Goal: Information Seeking & Learning: Learn about a topic

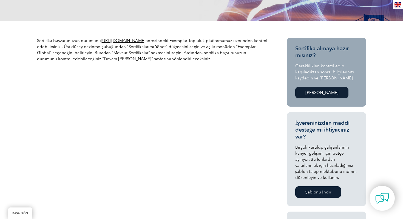
scroll to position [160, 0]
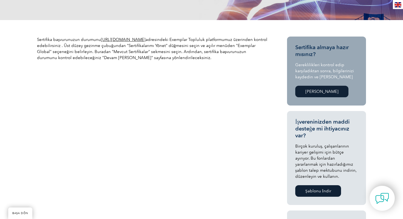
click at [146, 38] on font "https://community.exemplarglobal.org/" at bounding box center [123, 39] width 45 height 5
click at [230, 101] on div "Sertifika başvurunuzun durumunu https://community.exemplarglobal.org/ adresinde…" at bounding box center [201, 208] width 329 height 376
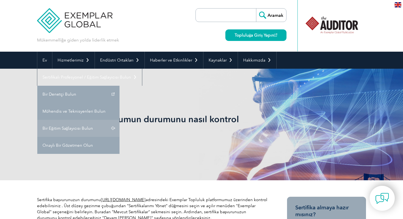
click at [68, 126] on font "Bir Eğitim Sağlayıcısı Bulun" at bounding box center [68, 128] width 51 height 5
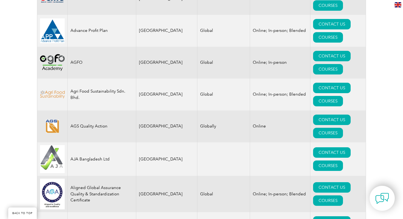
scroll to position [496, 0]
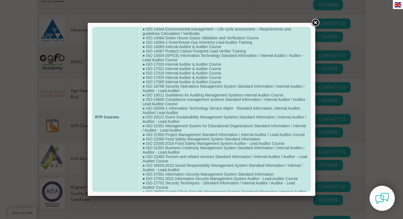
scroll to position [162, 0]
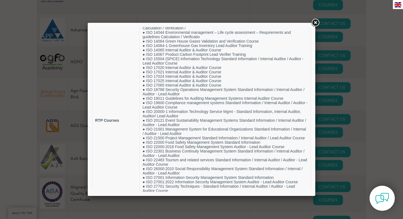
click at [316, 19] on link at bounding box center [316, 23] width 10 height 10
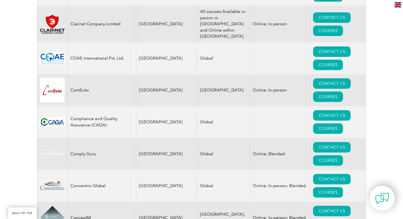
scroll to position [1876, 0]
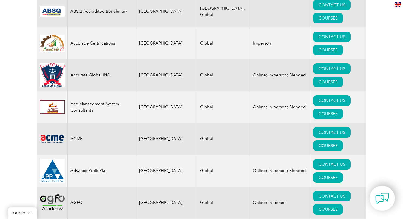
scroll to position [357, 0]
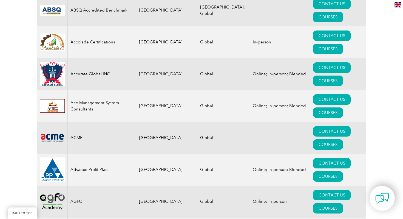
click at [57, 193] on img at bounding box center [52, 201] width 25 height 16
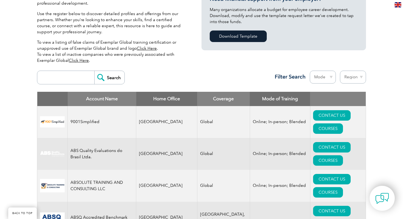
scroll to position [150, 0]
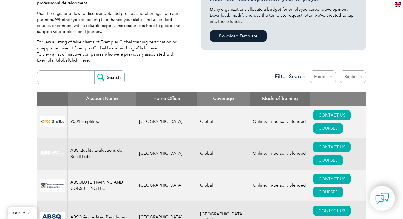
click at [70, 69] on div "Search Region Australia Bahrain Bangladesh Brazil Canada Colombia Dominican Rep…" at bounding box center [201, 80] width 329 height 24
click at [70, 78] on input "search" at bounding box center [67, 77] width 54 height 13
type input "turkey"
click at [105, 80] on input "Search" at bounding box center [109, 77] width 30 height 13
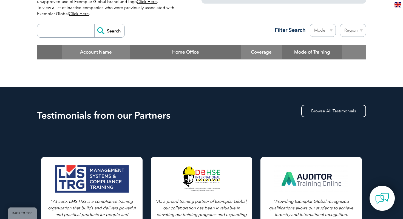
scroll to position [195, 0]
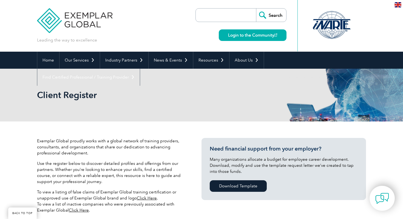
scroll to position [150, 0]
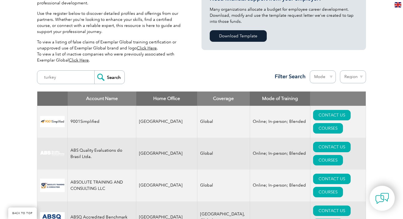
click at [327, 74] on select "Mode Online In-person Blended" at bounding box center [323, 76] width 26 height 13
click at [365, 77] on select "Region Australia Bahrain Bangladesh Brazil Canada Colombia Dominican Republic E…" at bounding box center [353, 76] width 26 height 13
select select "[GEOGRAPHIC_DATA]"
click at [340, 70] on select "Region Australia Bahrain Bangladesh Brazil Canada Colombia Dominican Republic E…" at bounding box center [353, 76] width 26 height 13
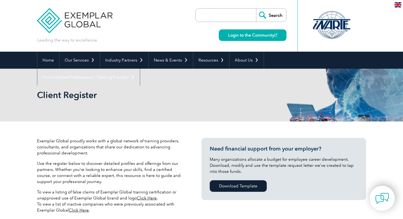
select select "[GEOGRAPHIC_DATA]"
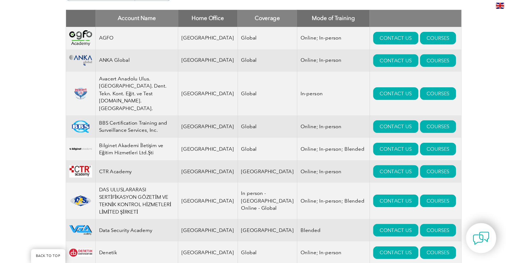
scroll to position [233, 0]
